Goal: Task Accomplishment & Management: Use online tool/utility

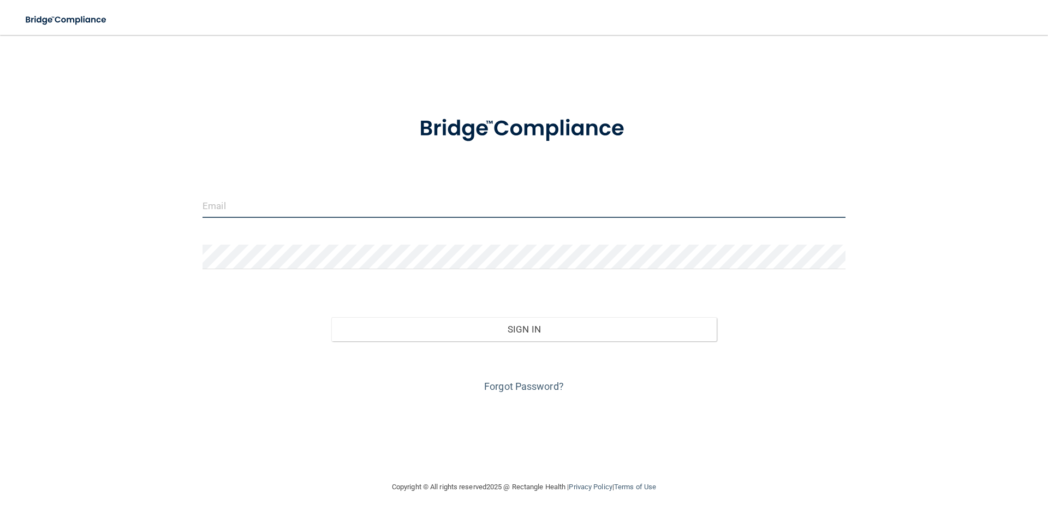
type input "[PERSON_NAME][EMAIL_ADDRESS][DOMAIN_NAME]"
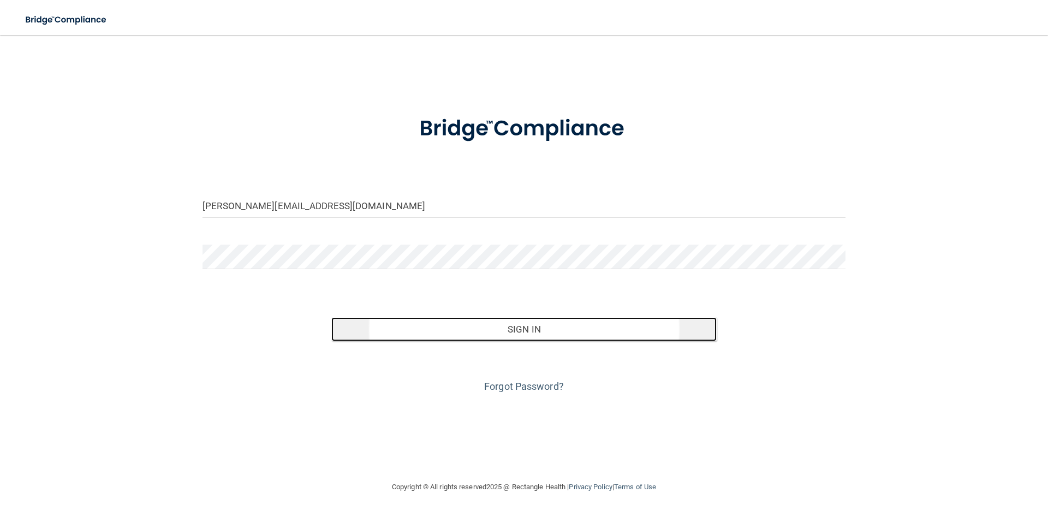
click at [524, 325] on button "Sign In" at bounding box center [524, 329] width 386 height 24
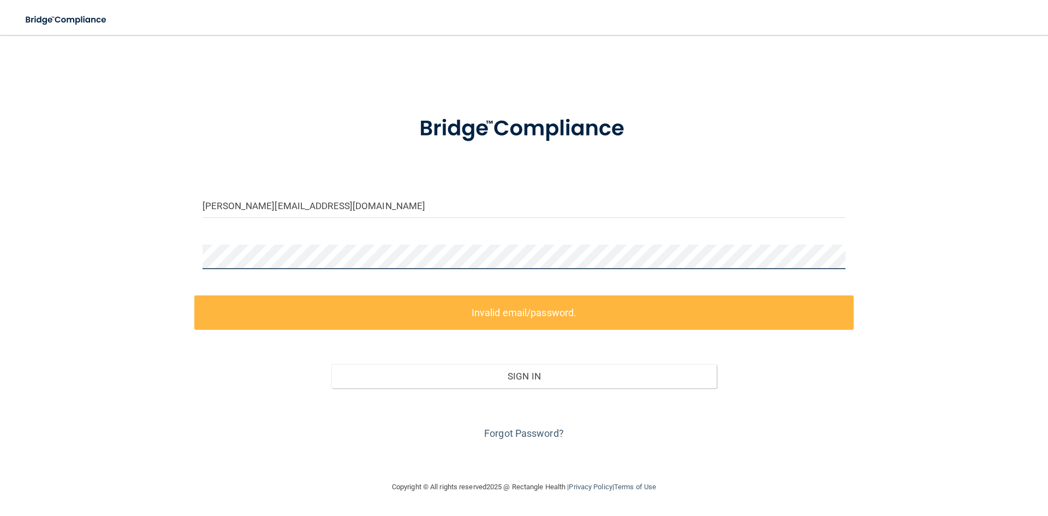
click at [0, 256] on main "shanna@denverwynkoopdentist.com Invalid email/password. You don't have permissi…" at bounding box center [524, 275] width 1048 height 481
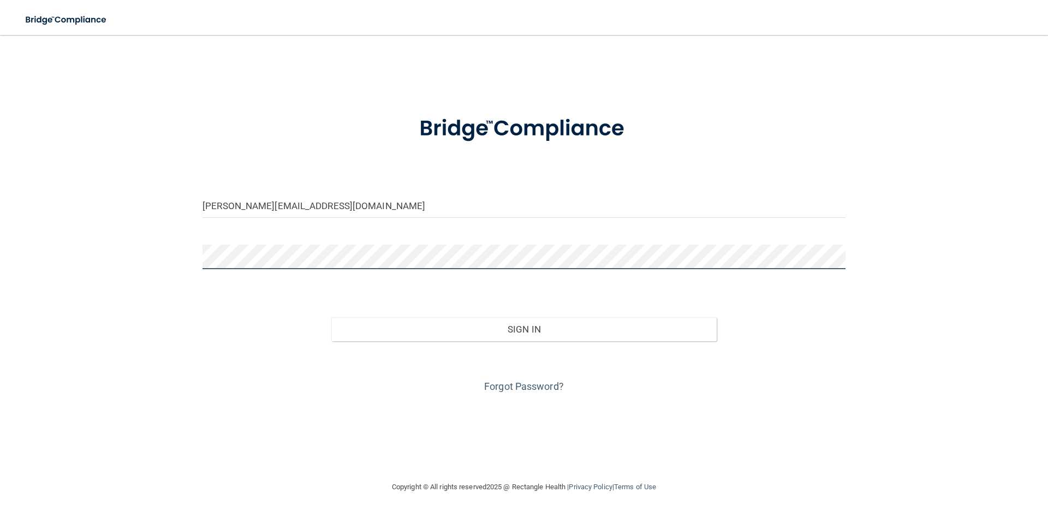
click at [331, 317] on button "Sign In" at bounding box center [524, 329] width 386 height 24
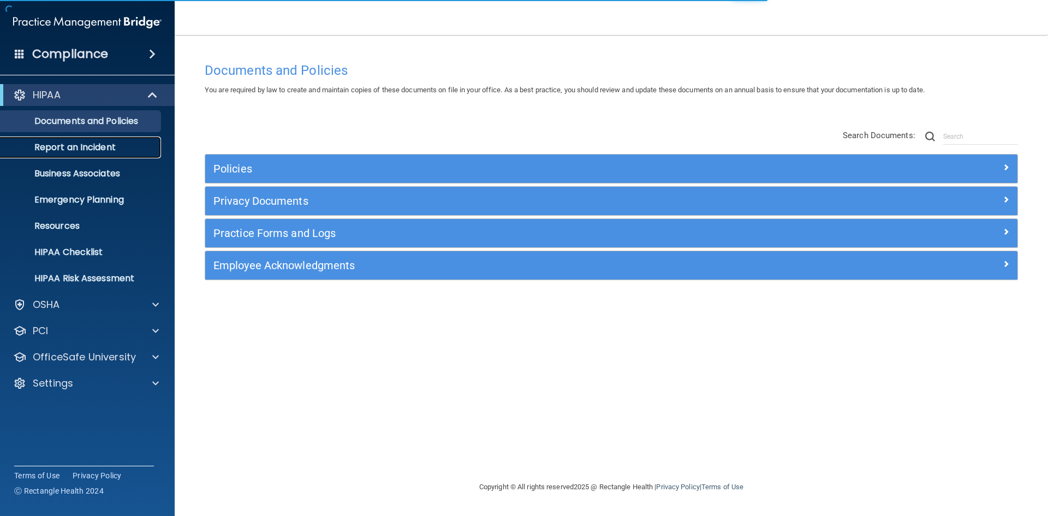
click at [99, 142] on p "Report an Incident" at bounding box center [81, 147] width 149 height 11
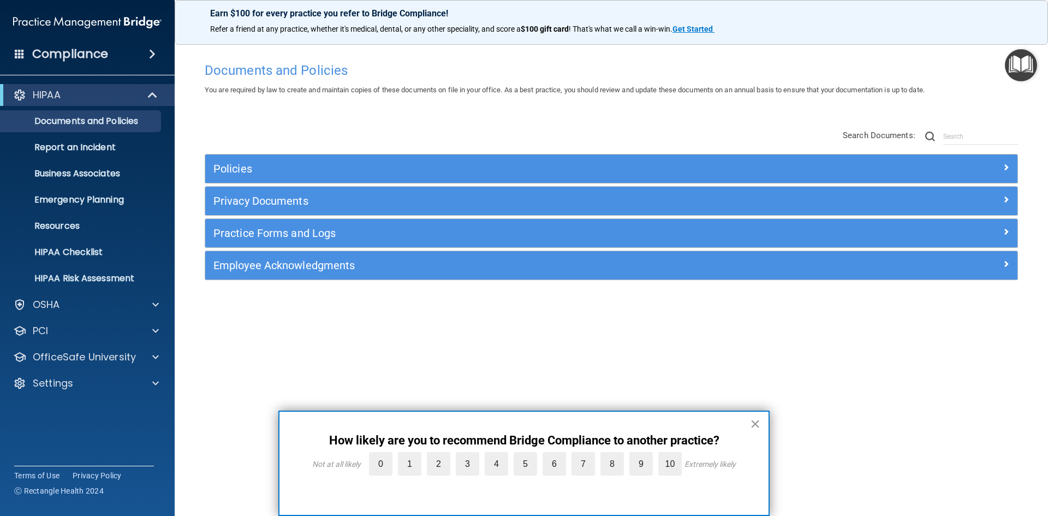
click at [757, 421] on button "×" at bounding box center [755, 423] width 10 height 17
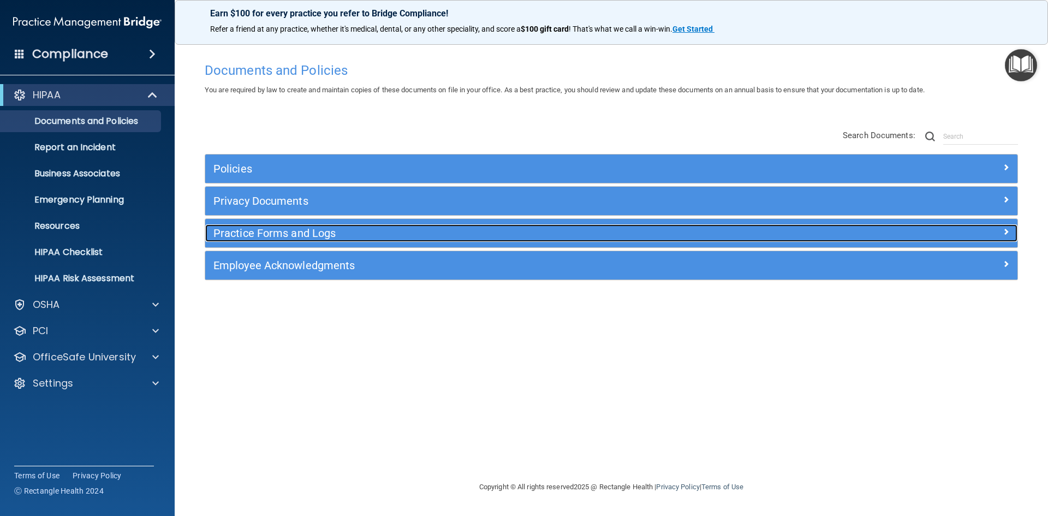
click at [333, 229] on h5 "Practice Forms and Logs" at bounding box center [509, 233] width 593 height 12
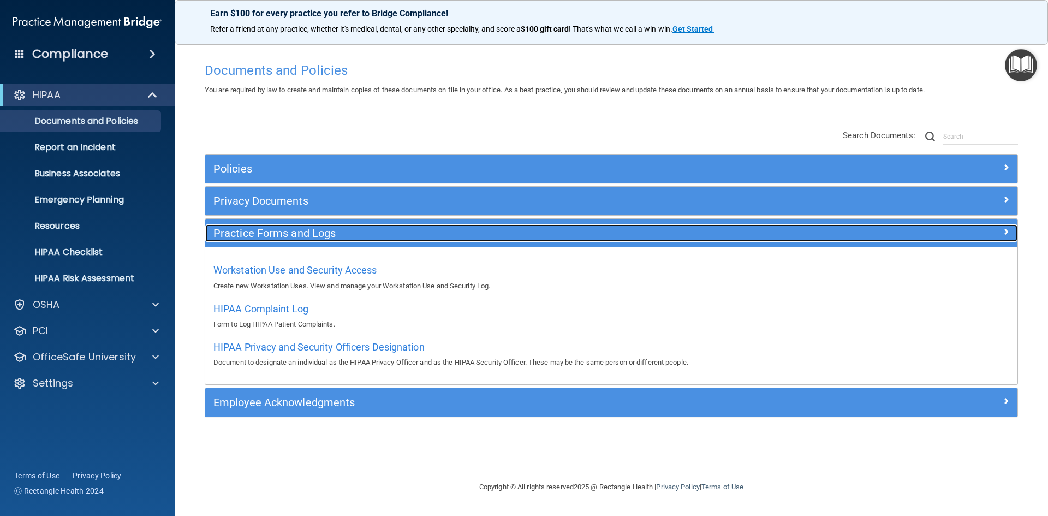
click at [1001, 232] on div at bounding box center [915, 230] width 203 height 13
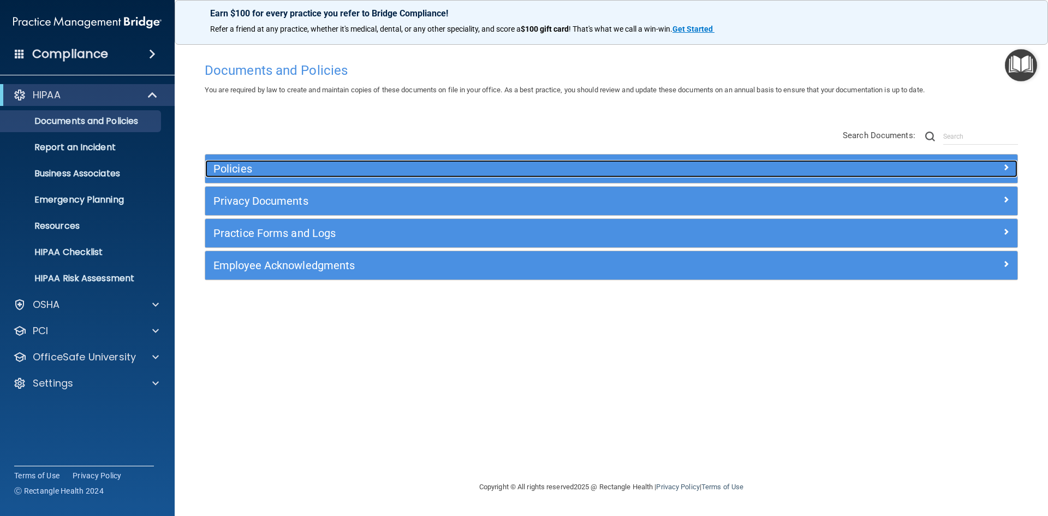
click at [267, 176] on div "Policies" at bounding box center [509, 168] width 609 height 17
